Goal: Task Accomplishment & Management: Manage account settings

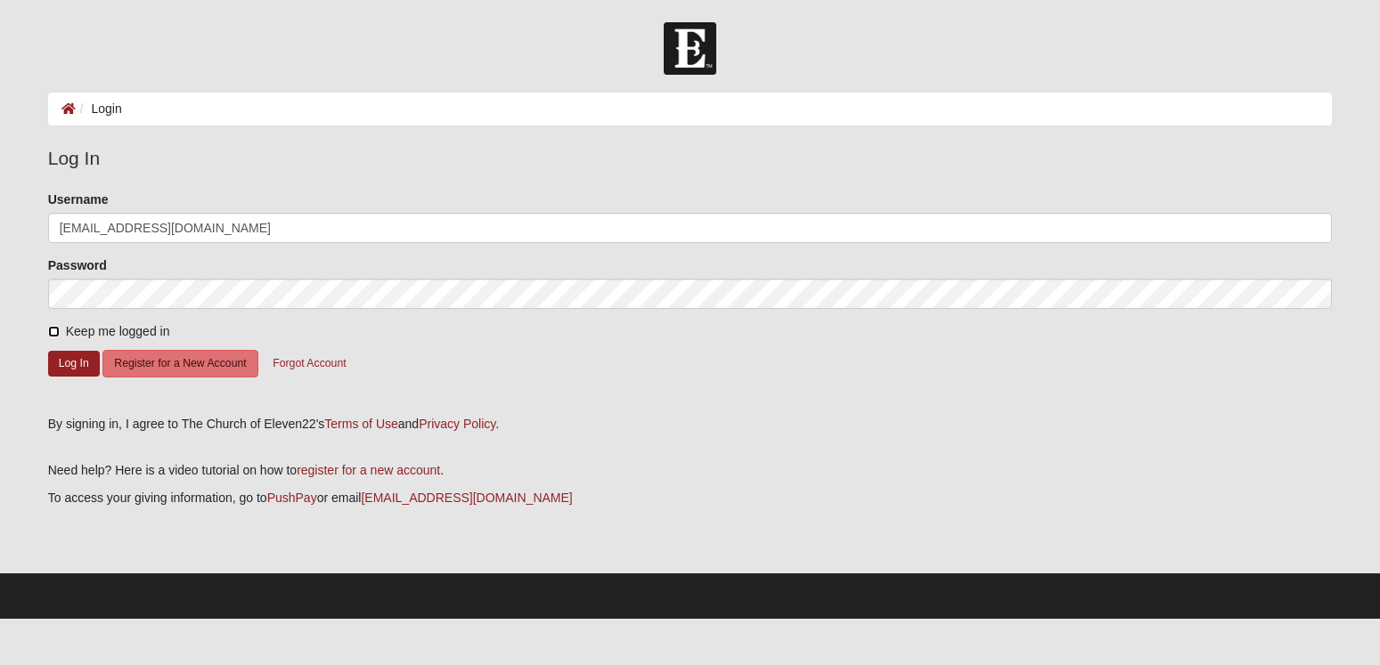
click at [56, 331] on input "Keep me logged in" at bounding box center [54, 332] width 12 height 12
checkbox input "true"
click at [62, 358] on button "Log In" at bounding box center [74, 364] width 52 height 26
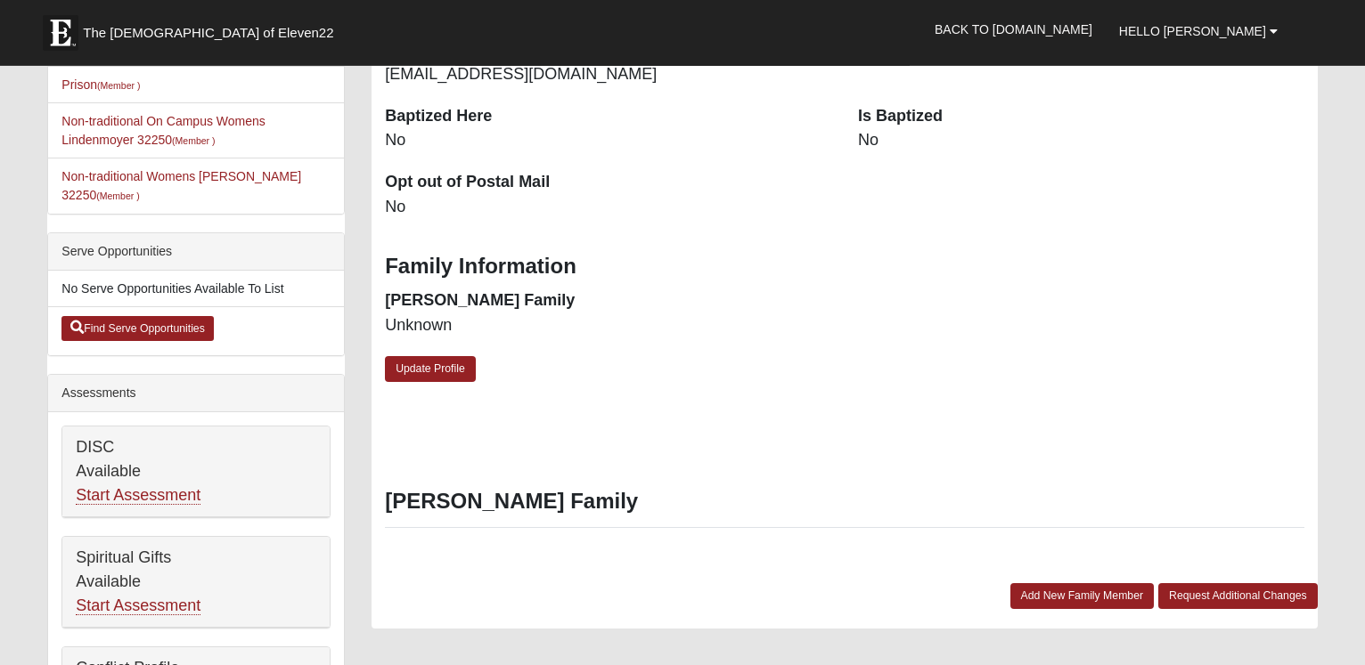
scroll to position [273, 0]
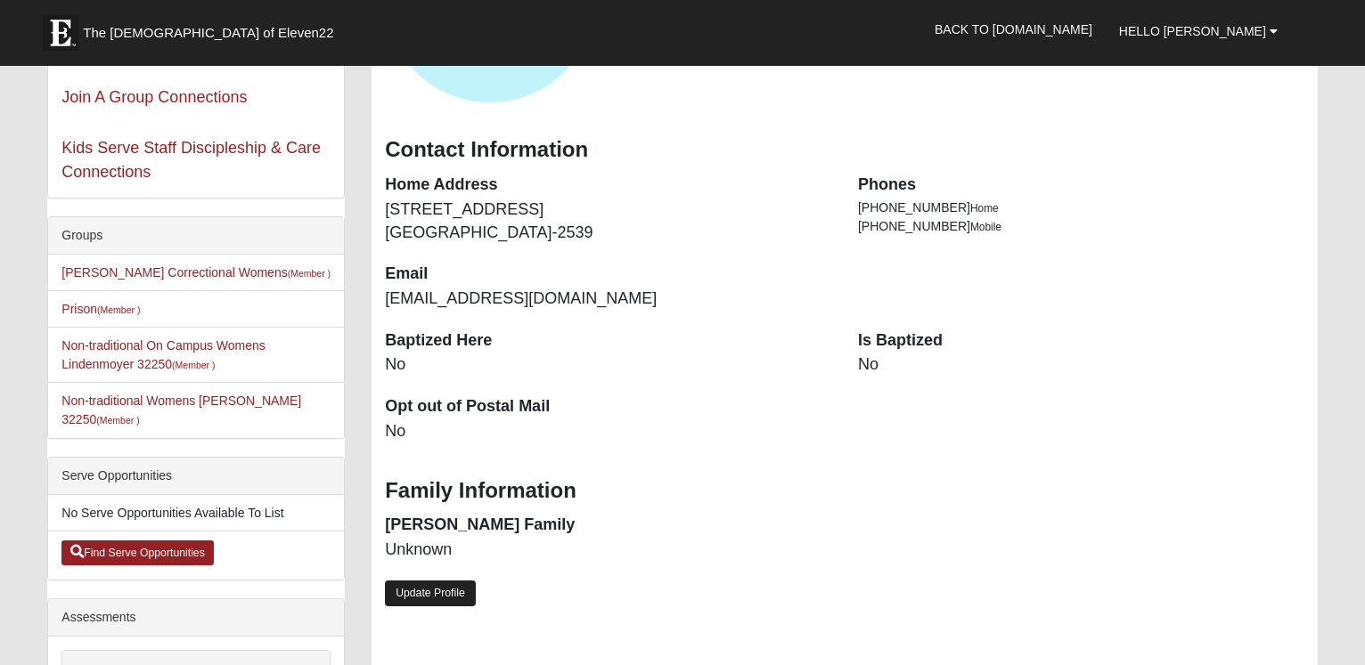
click at [436, 591] on link "Update Profile" at bounding box center [430, 594] width 91 height 26
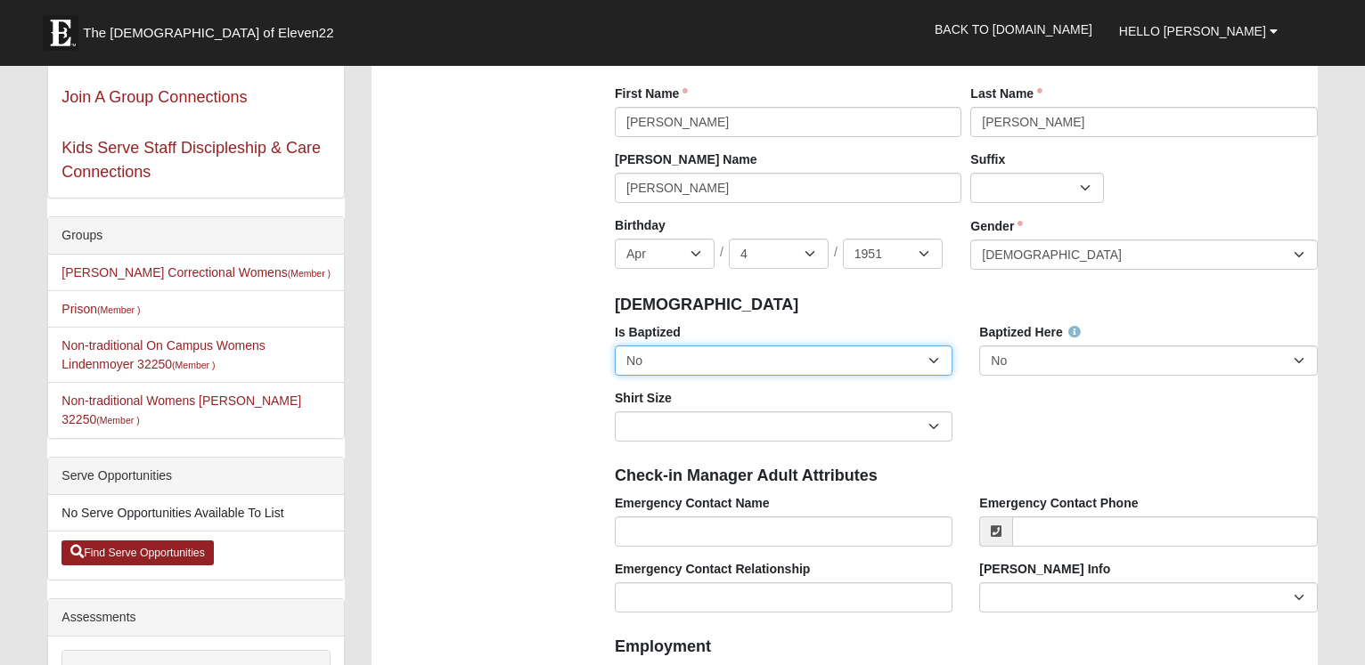
click at [615, 346] on select "No Yes" at bounding box center [784, 361] width 338 height 30
select select "True"
click option "Yes" at bounding box center [0, 0] width 0 height 0
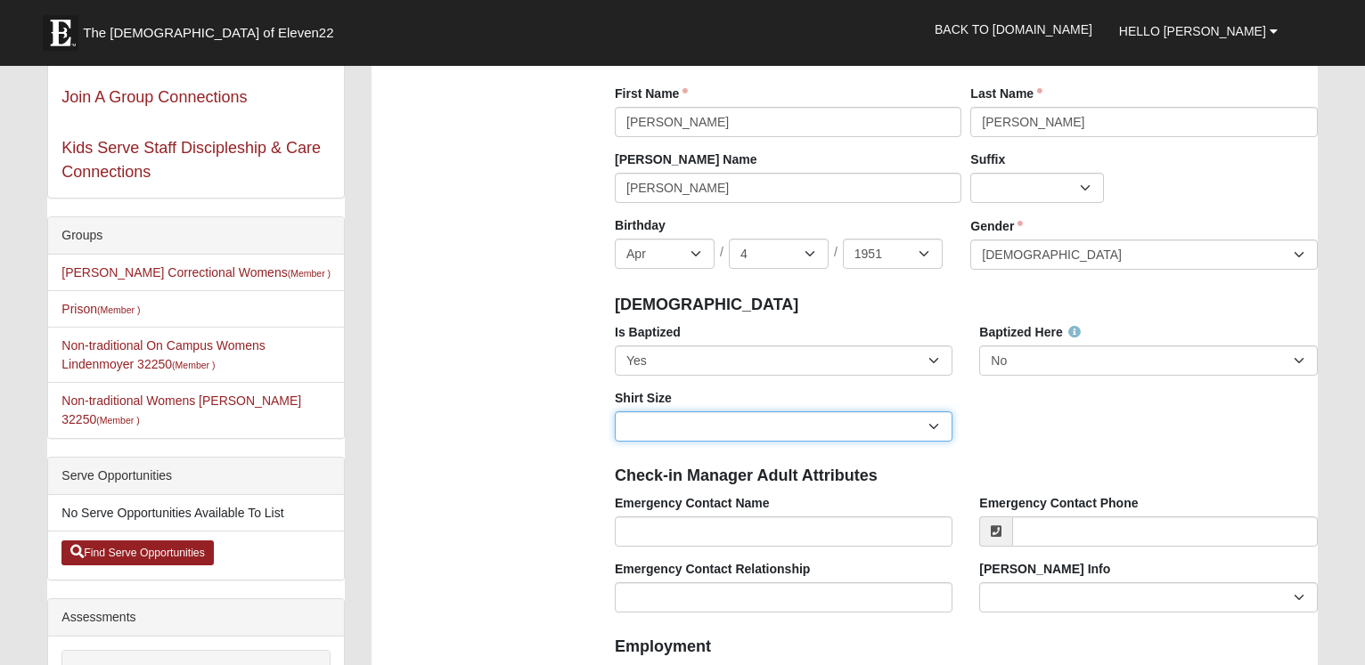
click at [615, 412] on select "Adult Small Adult Medium Adult Large Adult XL Adult XXL Adult 3XL Adult 4XL You…" at bounding box center [784, 427] width 338 height 30
select select "Adult Large"
click option "Adult Large" at bounding box center [0, 0] width 0 height 0
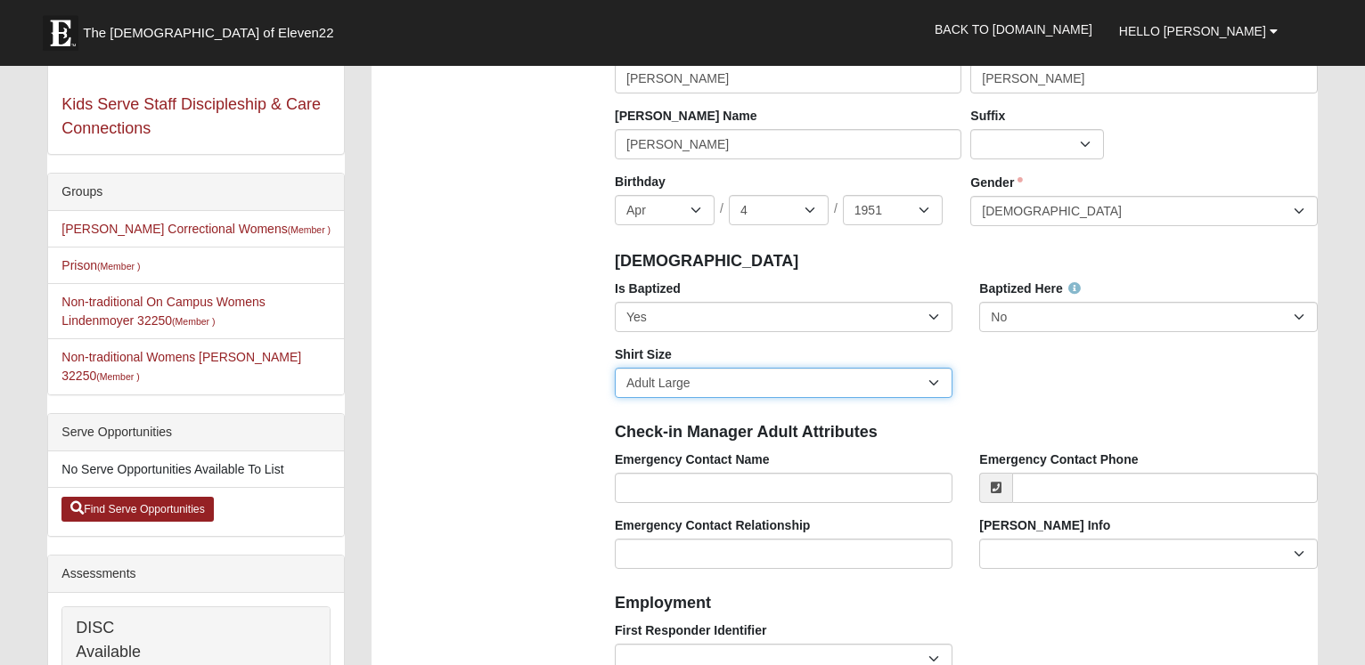
scroll to position [363, 0]
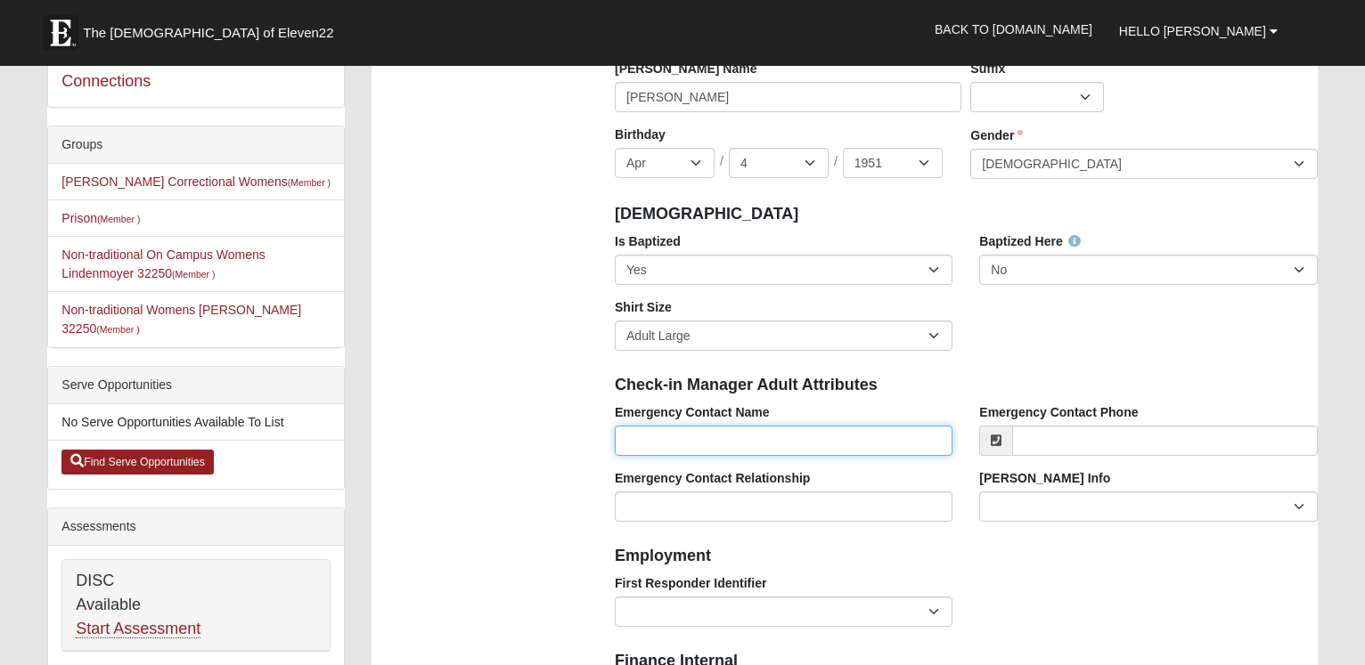
click at [661, 444] on input "Emergency Contact Name" at bounding box center [784, 441] width 338 height 30
type input "[PERSON_NAME]"
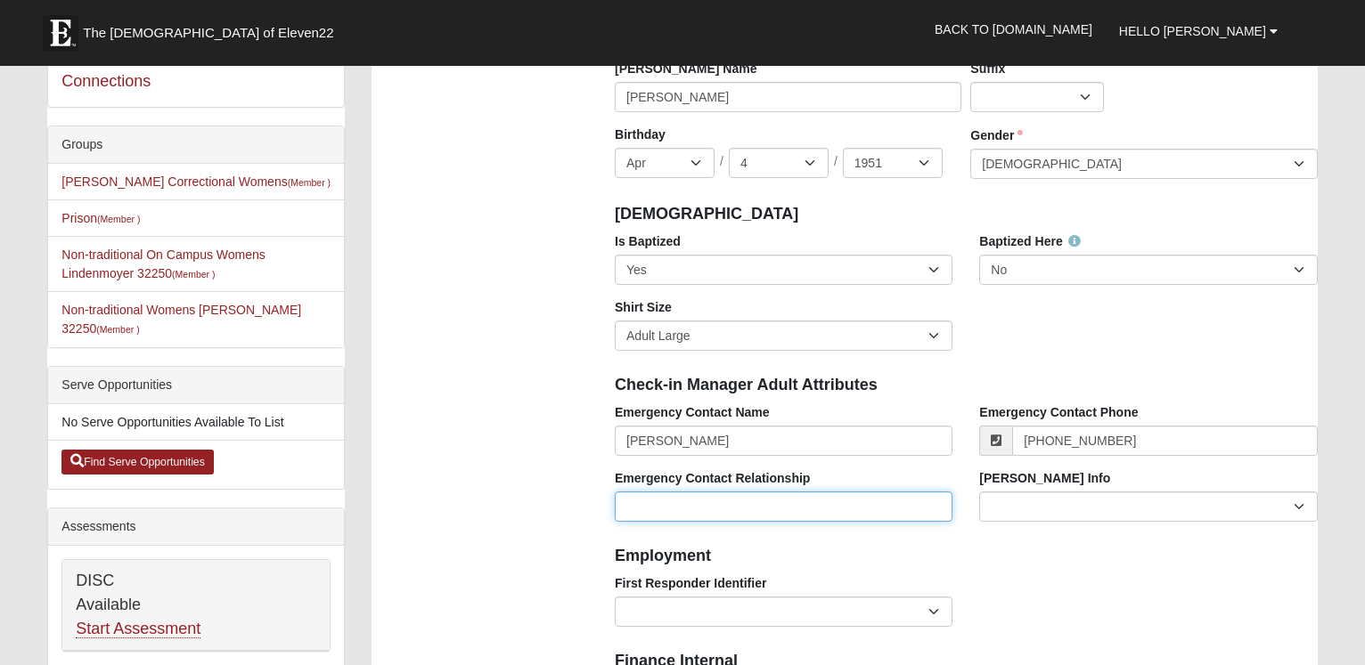
type input "[PHONE_NUMBER]"
click at [640, 501] on input "Emergency Contact Relationship" at bounding box center [784, 507] width 338 height 30
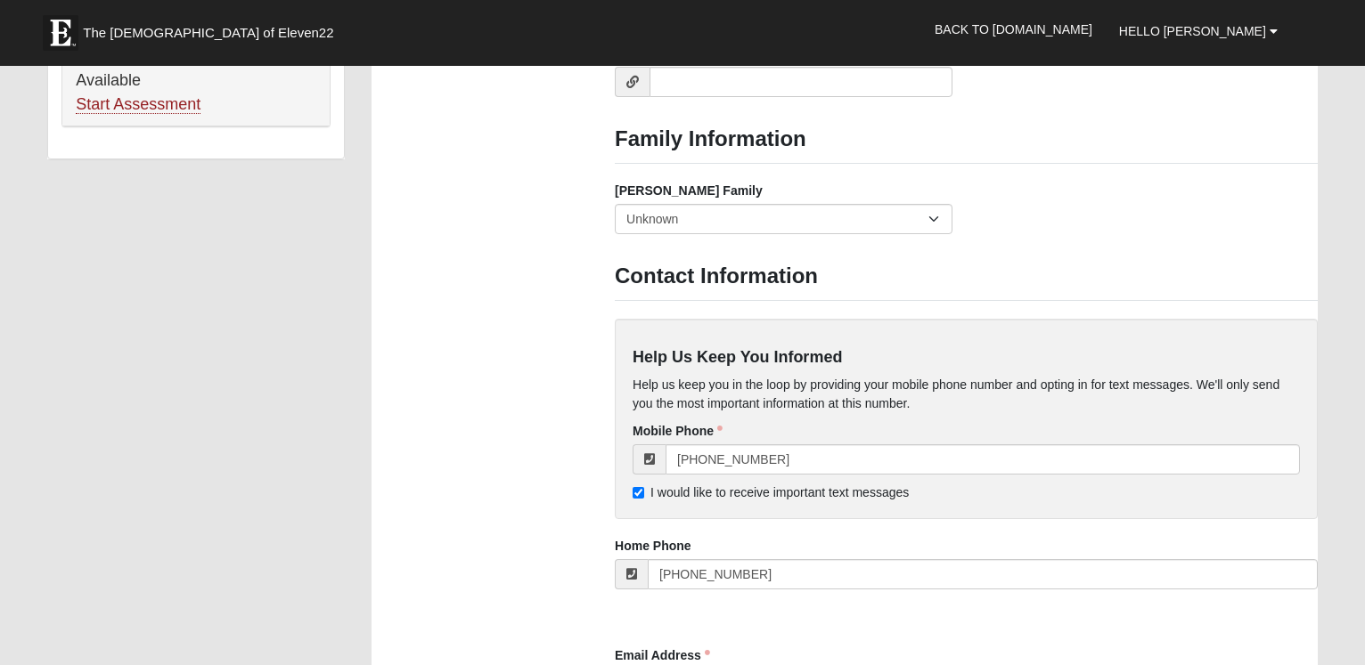
scroll to position [1454, 0]
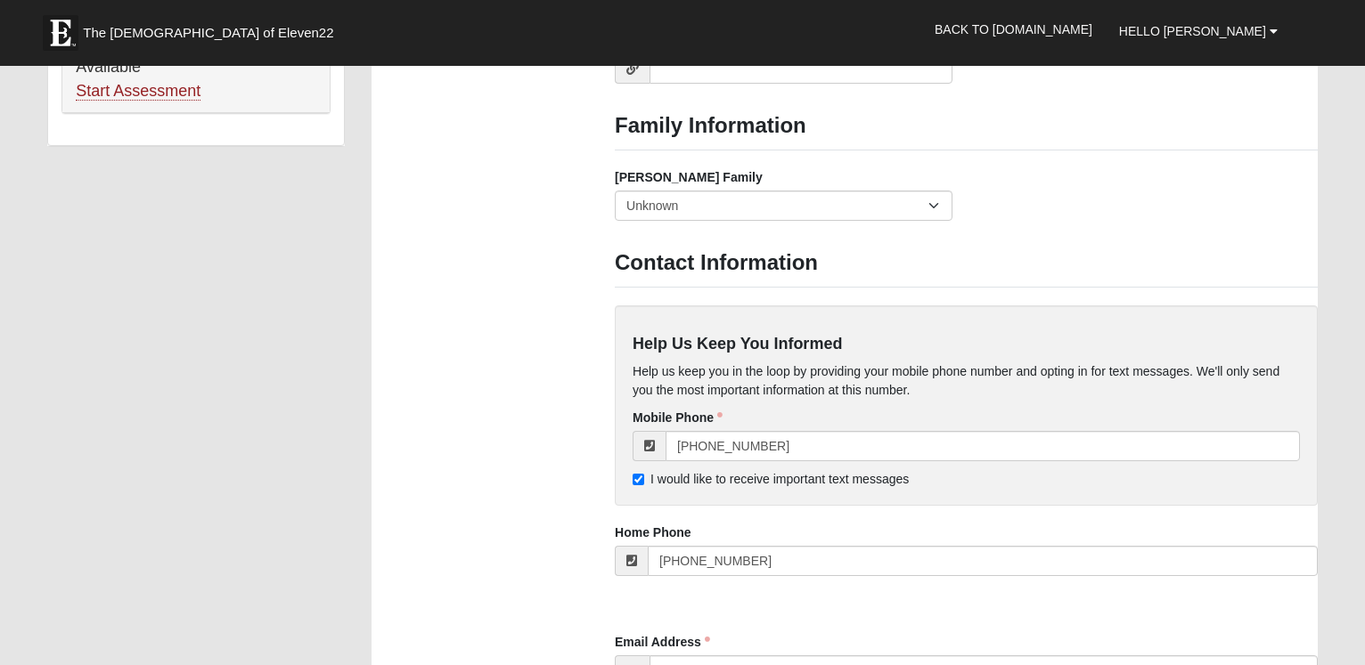
type input "Daughter"
click at [628, 560] on icon at bounding box center [631, 561] width 11 height 12
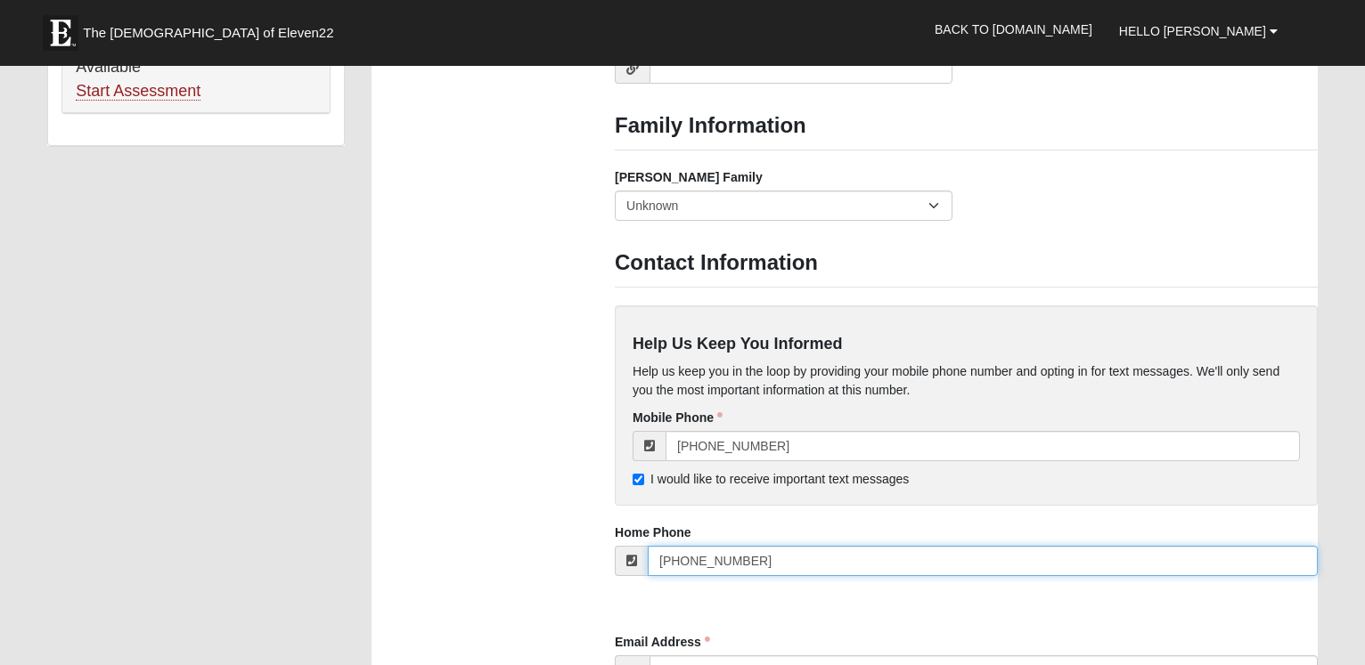
click at [654, 558] on input "[PHONE_NUMBER]" at bounding box center [983, 561] width 670 height 30
type input "7"
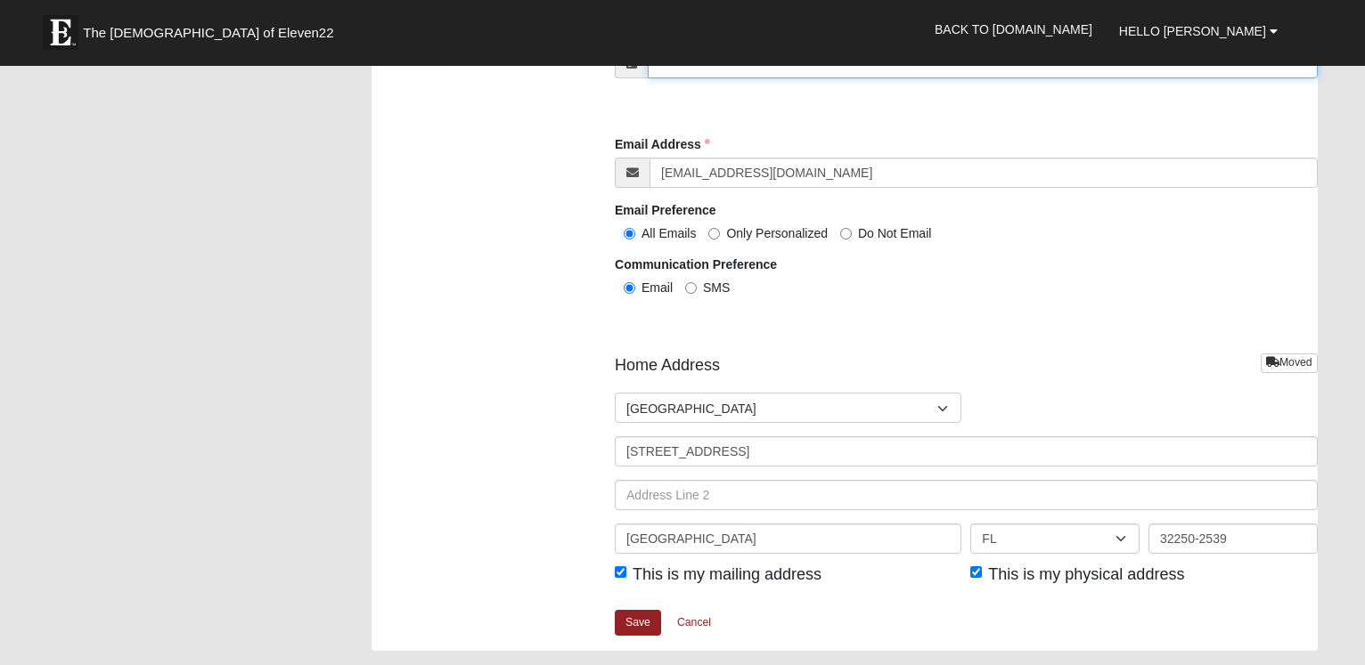
scroll to position [1999, 0]
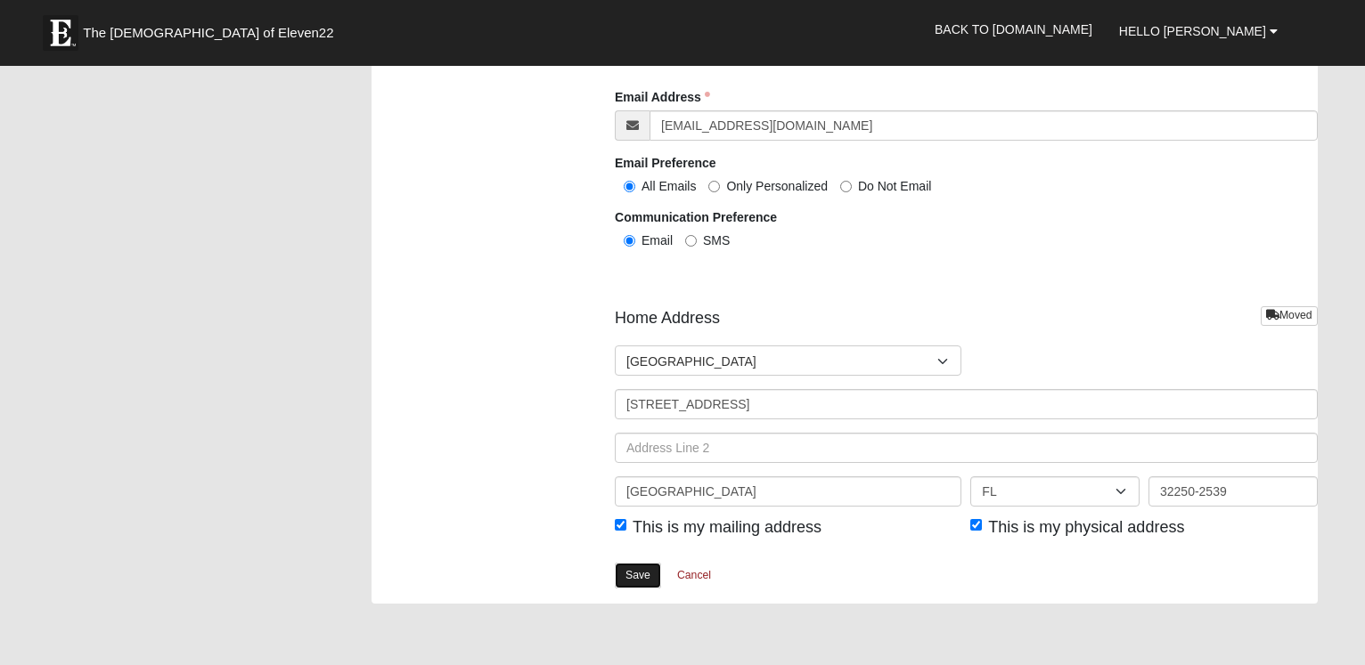
click at [632, 574] on link "Save" at bounding box center [638, 576] width 46 height 26
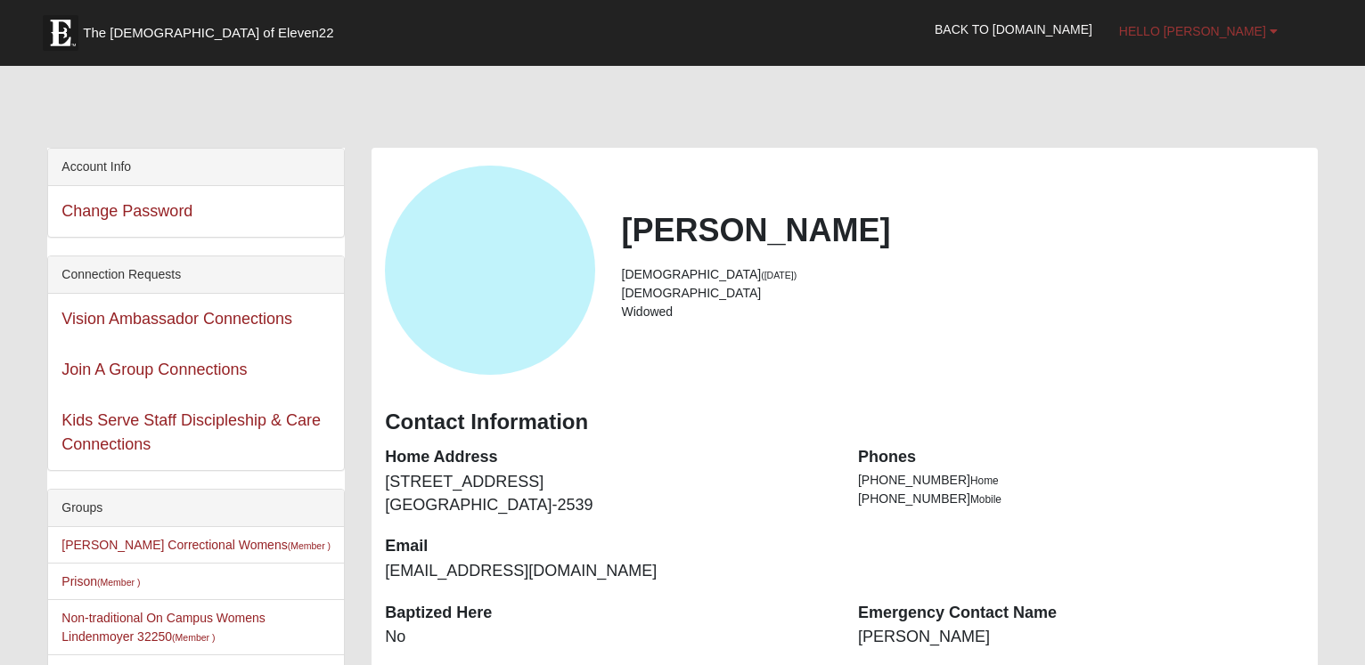
click at [1234, 30] on span "Hello [PERSON_NAME]" at bounding box center [1192, 31] width 147 height 14
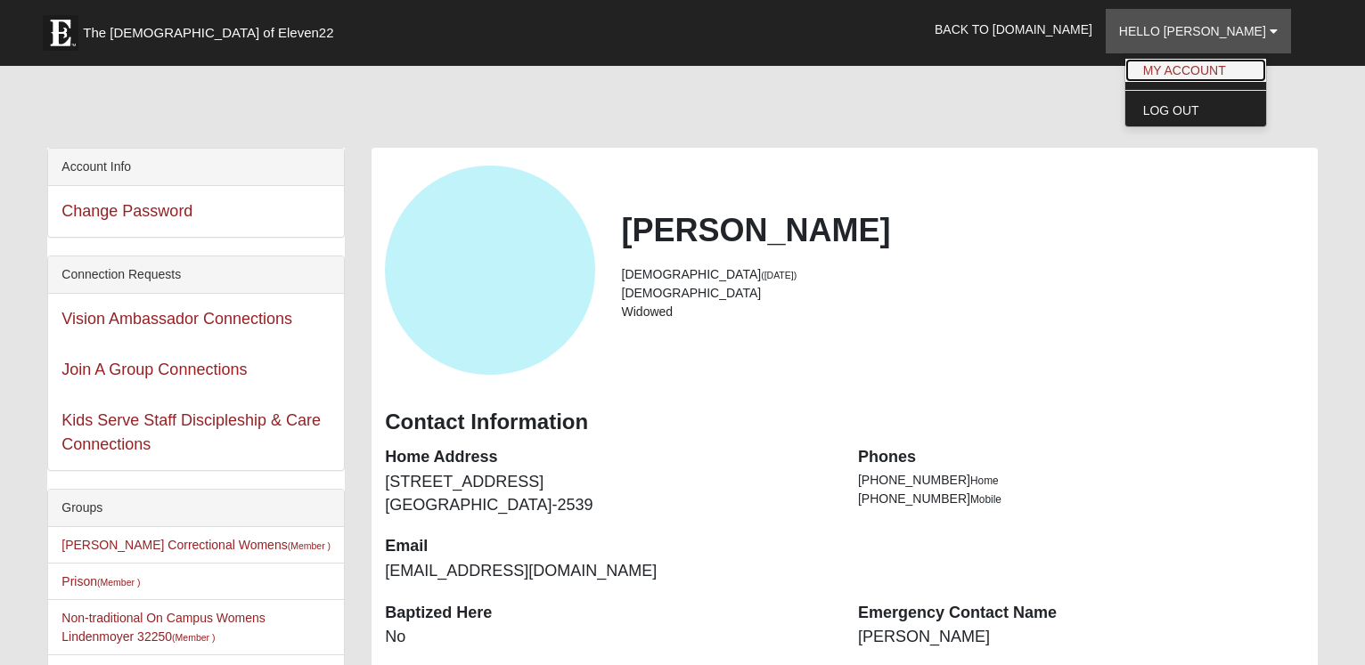
click at [1246, 61] on link "My Account" at bounding box center [1195, 70] width 141 height 23
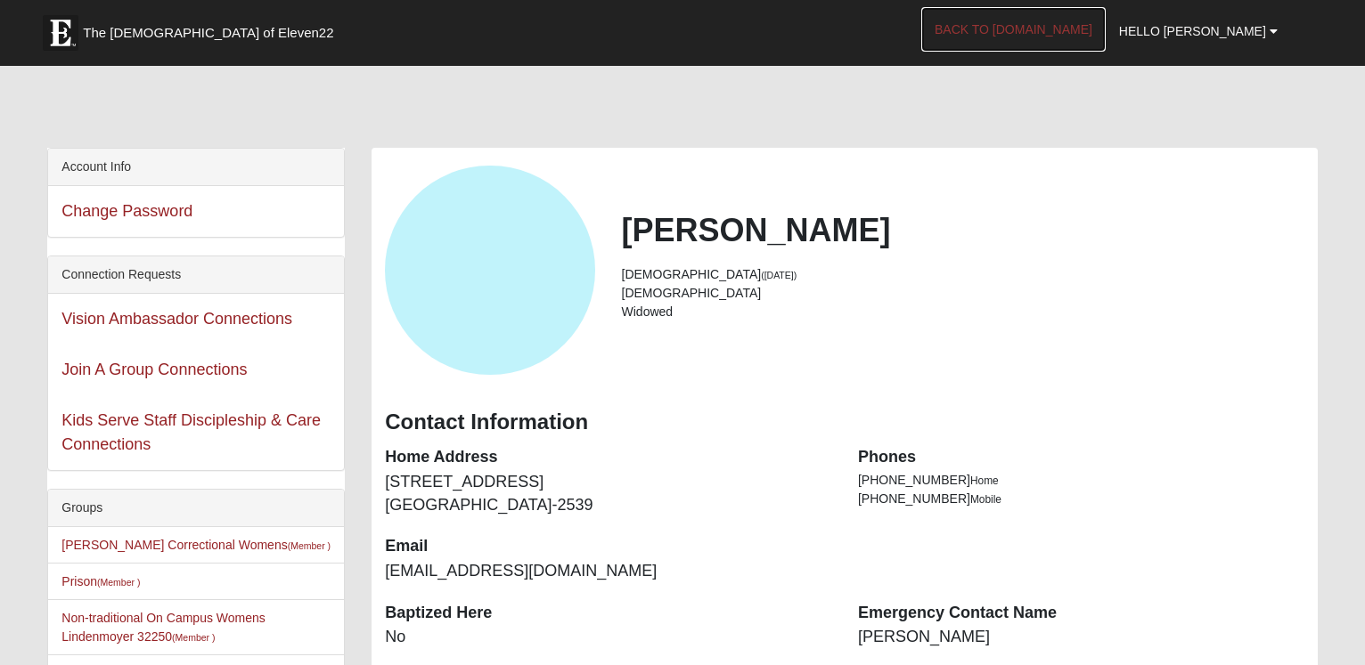
click at [1049, 37] on link "Back to [DOMAIN_NAME]" at bounding box center [1013, 29] width 184 height 45
